Goal: Task Accomplishment & Management: Manage account settings

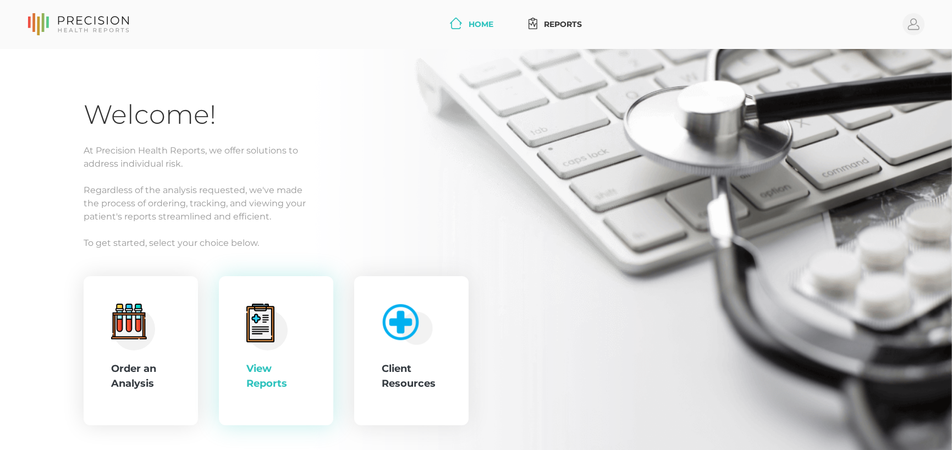
click at [281, 359] on div "View Reports" at bounding box center [275, 351] width 59 height 95
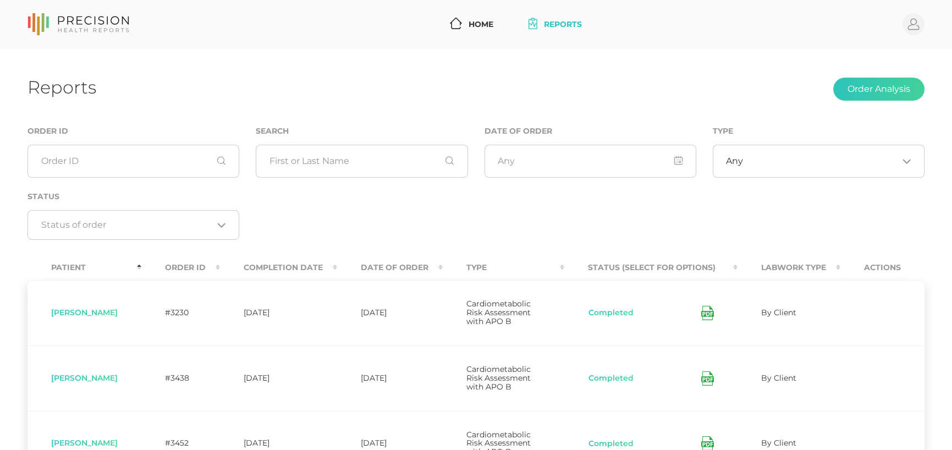
click at [431, 267] on th "Date Of Order" at bounding box center [390, 267] width 106 height 25
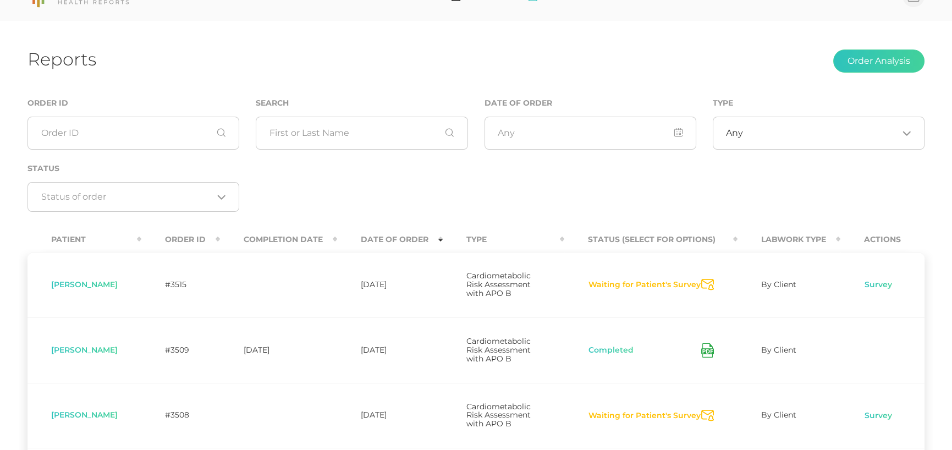
scroll to position [55, 0]
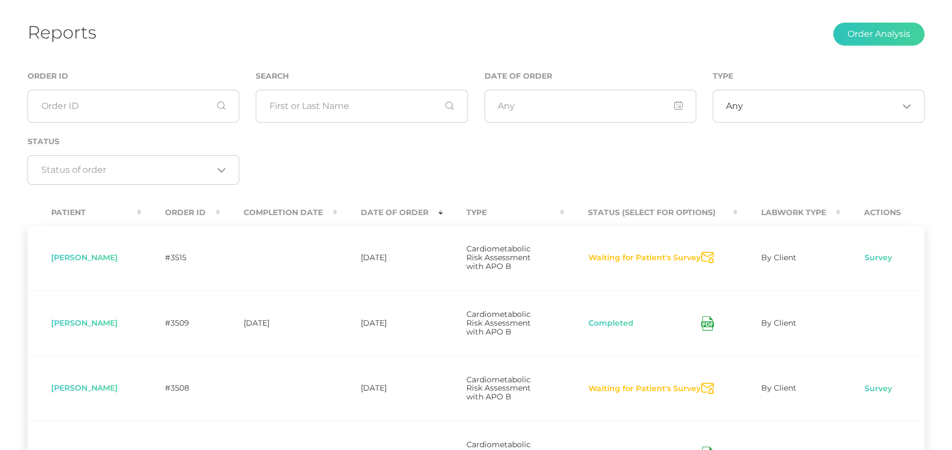
click at [704, 323] on icon at bounding box center [707, 324] width 6 height 3
click at [708, 388] on icon "Send Notification" at bounding box center [707, 389] width 13 height 12
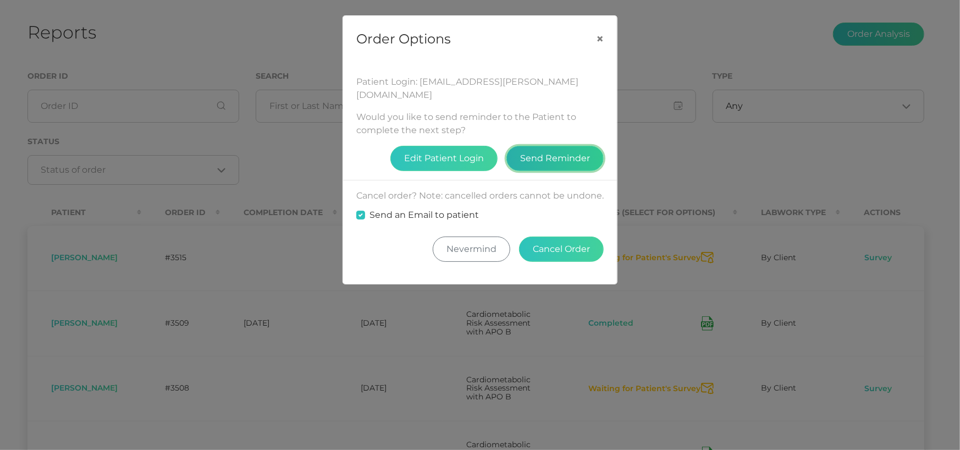
click at [541, 146] on button "Send Reminder" at bounding box center [555, 158] width 97 height 25
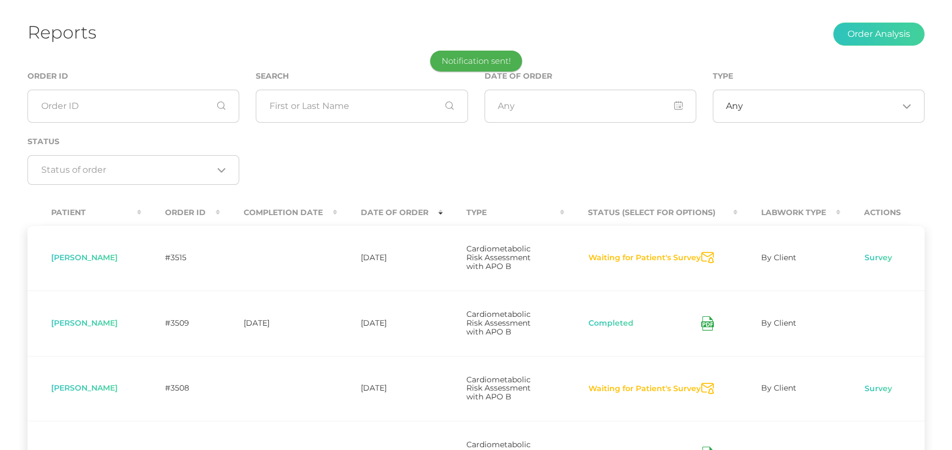
click at [707, 261] on icon "Send Notification" at bounding box center [707, 258] width 13 height 12
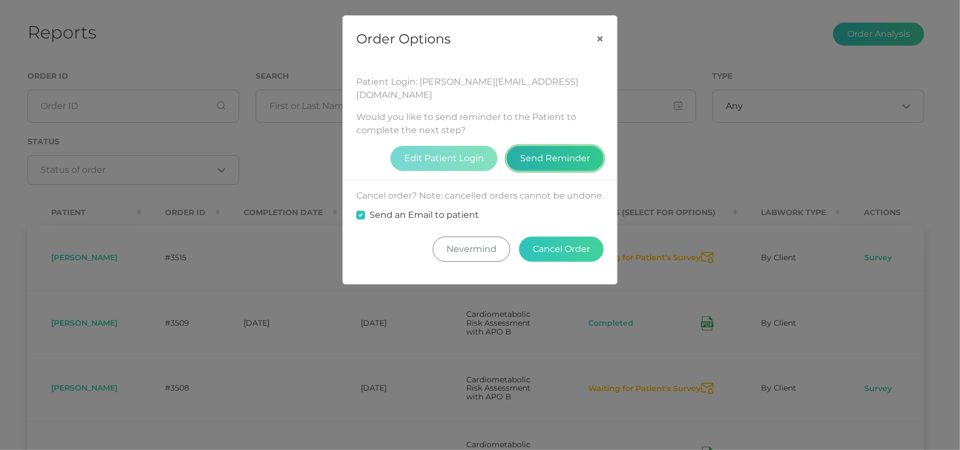
click at [547, 148] on button "Send Reminder" at bounding box center [555, 158] width 97 height 25
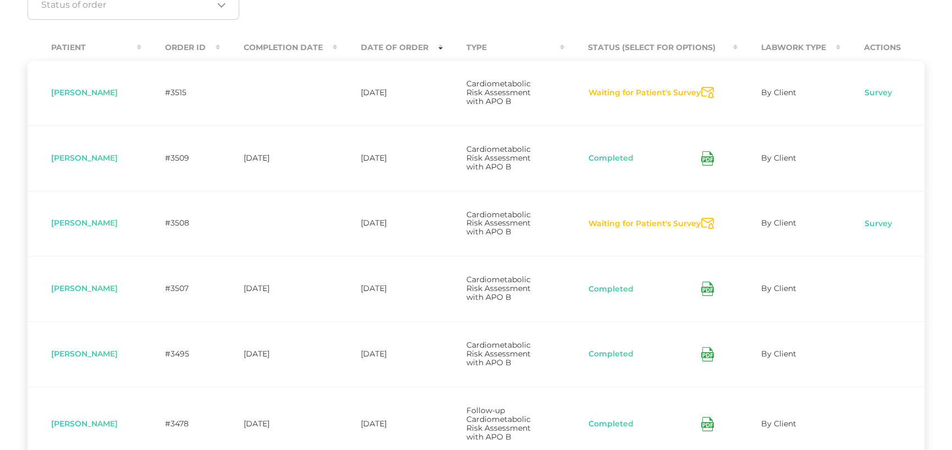
scroll to position [0, 0]
